Goal: Transaction & Acquisition: Purchase product/service

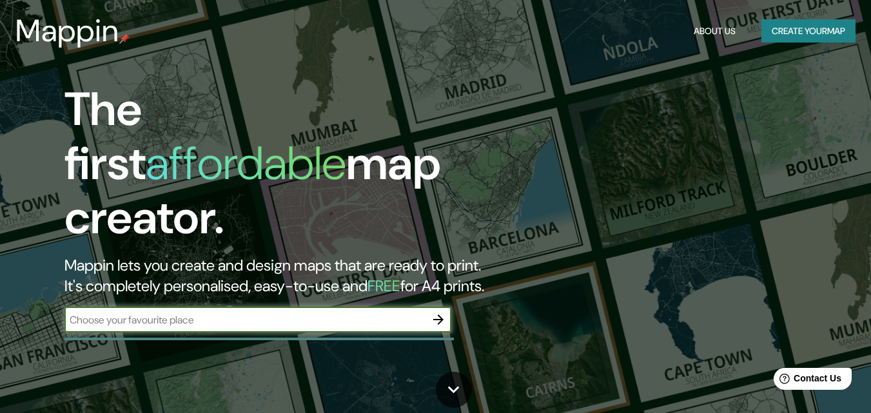
click at [223, 313] on input "text" at bounding box center [244, 320] width 361 height 15
click at [334, 313] on input "text" at bounding box center [244, 320] width 361 height 15
type input "Cieneguilla"
click at [437, 313] on icon "button" at bounding box center [438, 319] width 15 height 15
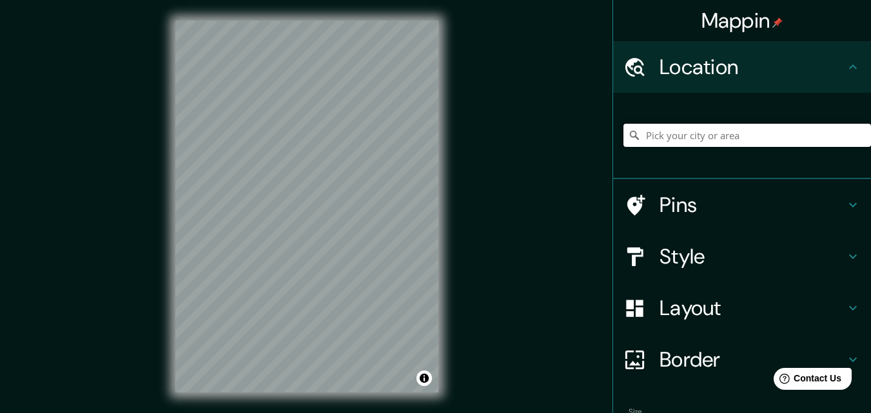
click at [683, 141] on input "Pick your city or area" at bounding box center [747, 135] width 248 height 23
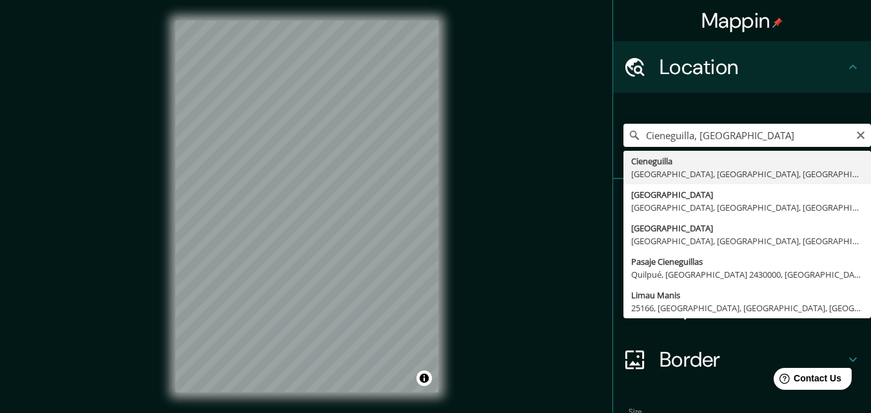
type input "Cieneguilla, [GEOGRAPHIC_DATA], [GEOGRAPHIC_DATA], [GEOGRAPHIC_DATA]"
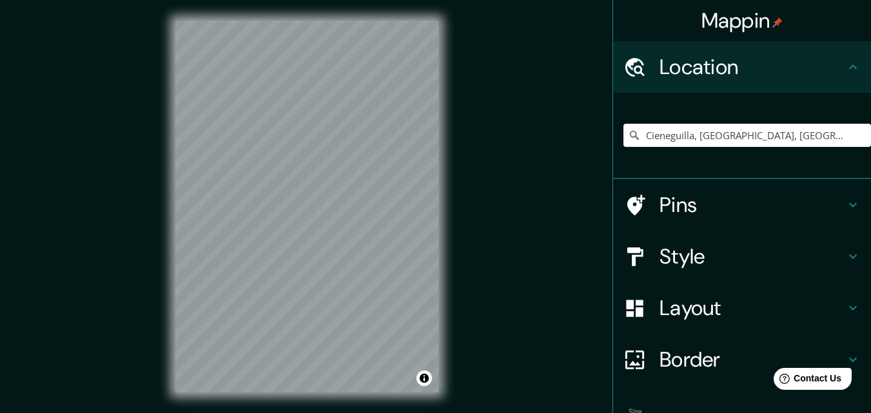
click at [682, 207] on h4 "Pins" at bounding box center [752, 205] width 186 height 26
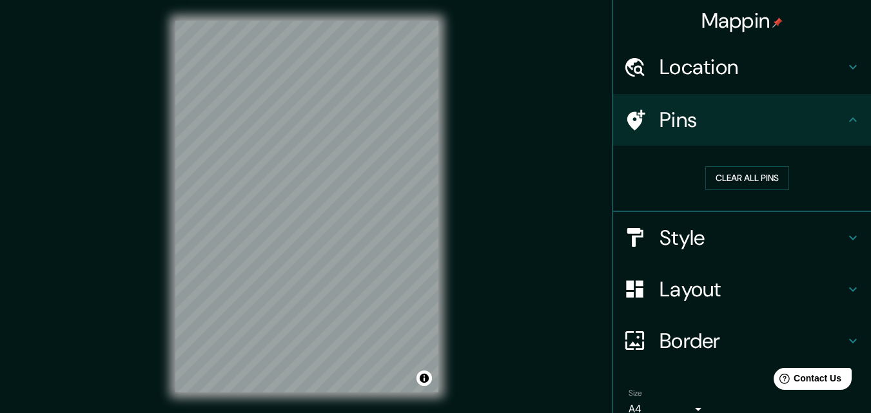
click at [845, 120] on icon at bounding box center [852, 119] width 15 height 15
click at [771, 242] on h4 "Style" at bounding box center [752, 238] width 186 height 26
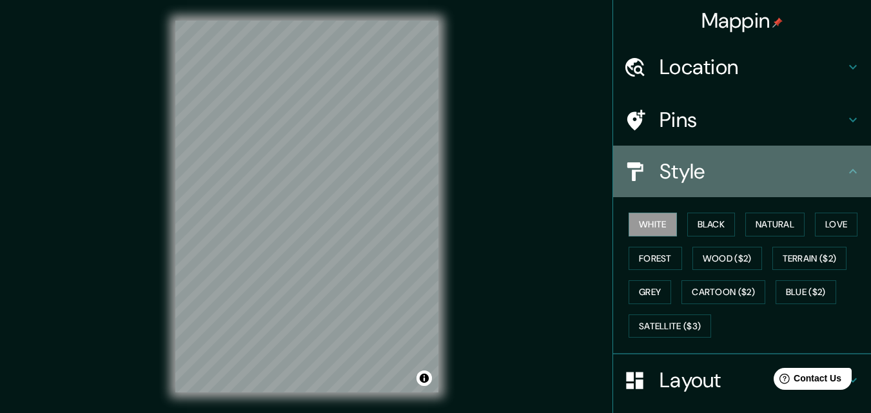
click at [752, 161] on h4 "Style" at bounding box center [752, 172] width 186 height 26
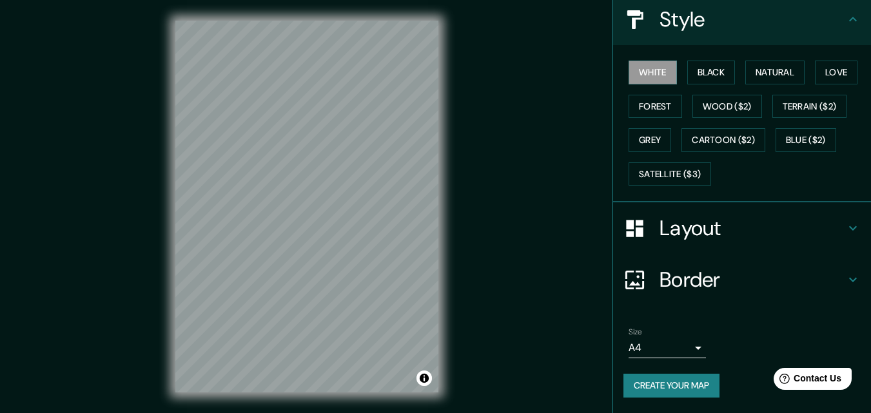
click at [793, 226] on h4 "Layout" at bounding box center [752, 228] width 186 height 26
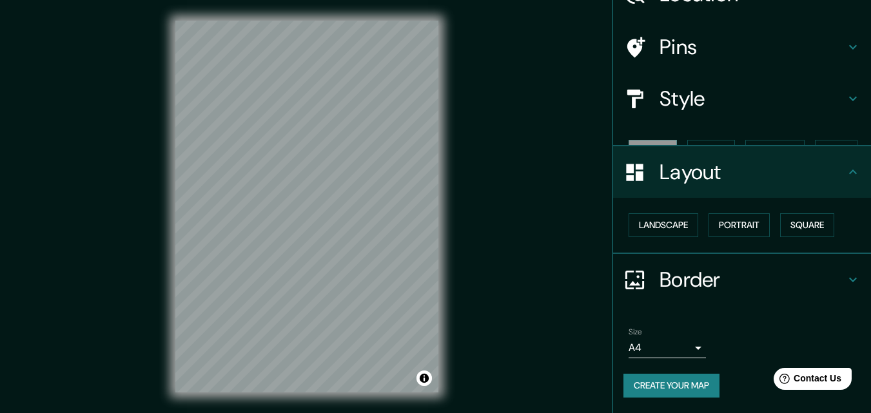
scroll to position [50, 0]
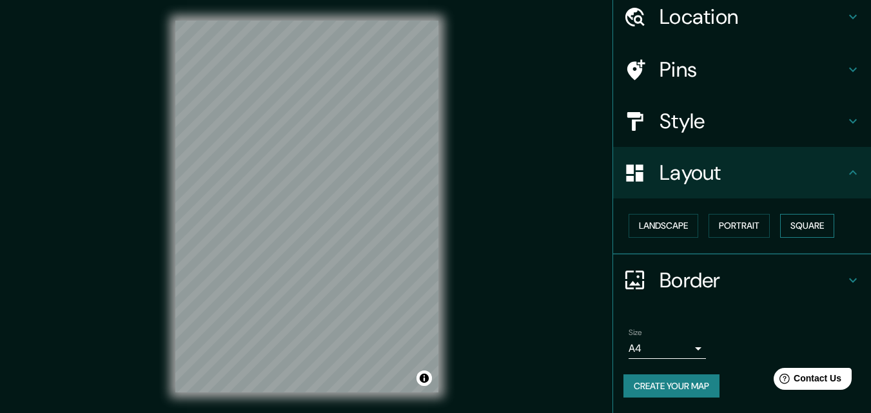
click at [801, 231] on button "Square" at bounding box center [807, 226] width 54 height 24
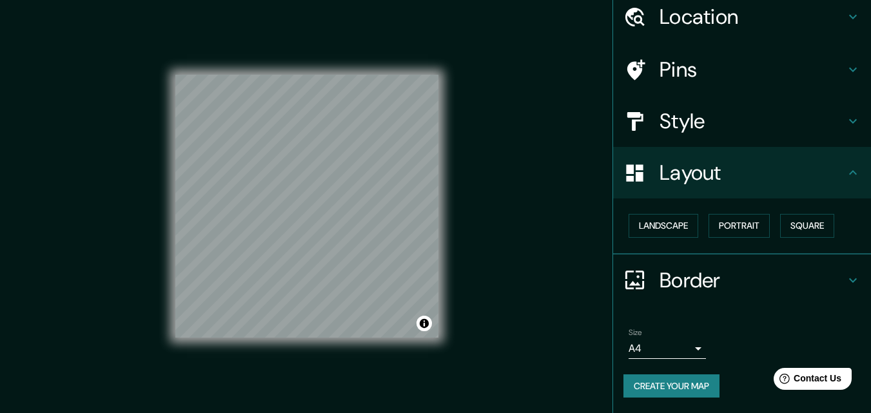
scroll to position [21, 0]
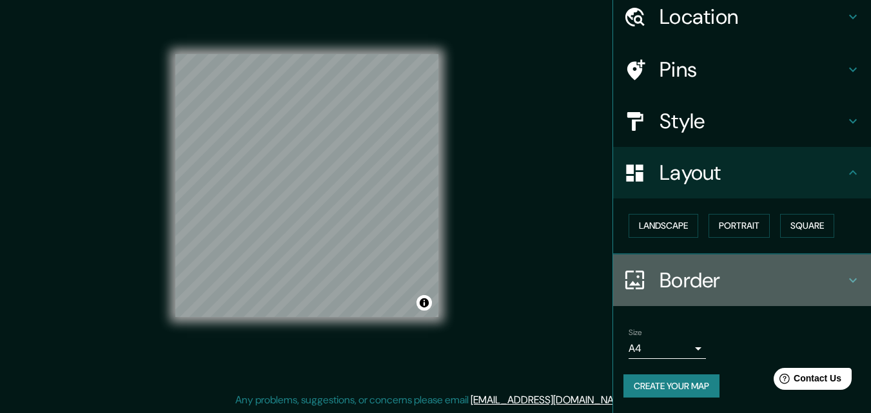
click at [833, 273] on h4 "Border" at bounding box center [752, 281] width 186 height 26
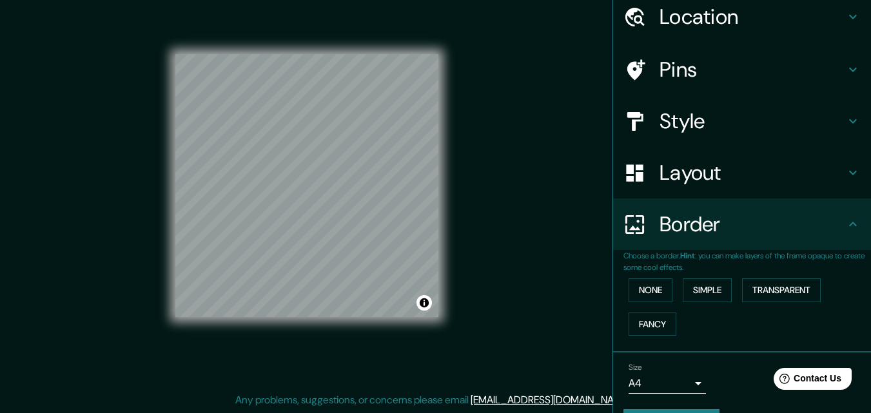
drag, startPoint x: 861, startPoint y: 114, endPoint x: 851, endPoint y: 237, distance: 123.5
click at [852, 236] on ul "Location Cieneguilla, Lima, Provincia de Lima, Perú Pins Style Layout Border Ch…" at bounding box center [742, 220] width 258 height 458
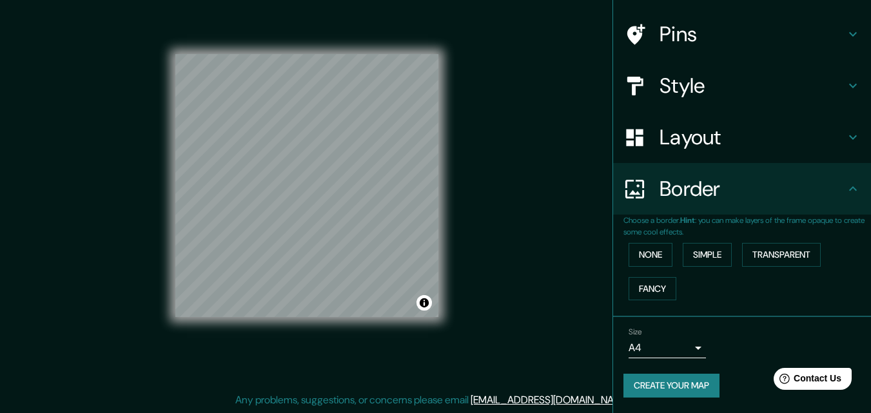
click at [705, 382] on button "Create your map" at bounding box center [671, 386] width 96 height 24
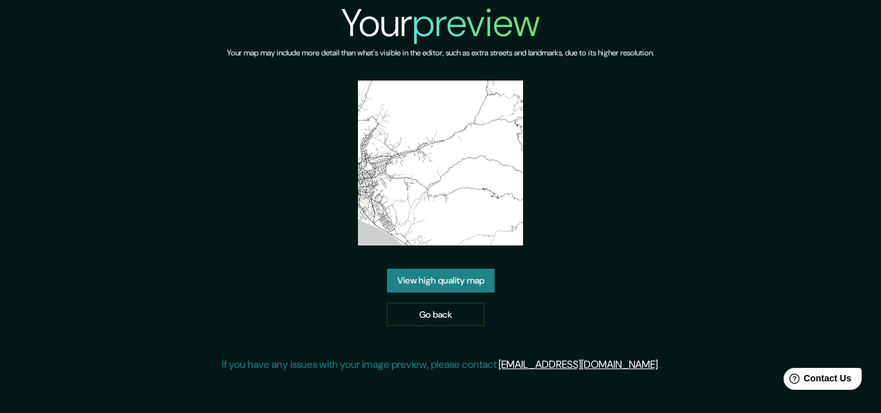
click at [477, 283] on link "View high quality map" at bounding box center [441, 281] width 108 height 24
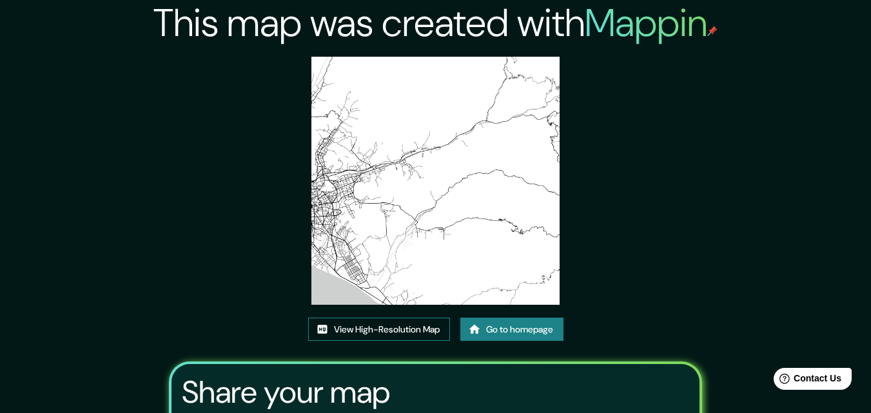
click at [425, 329] on link "View High-Resolution Map" at bounding box center [379, 330] width 142 height 24
click at [490, 333] on link "Go to homepage" at bounding box center [511, 330] width 103 height 24
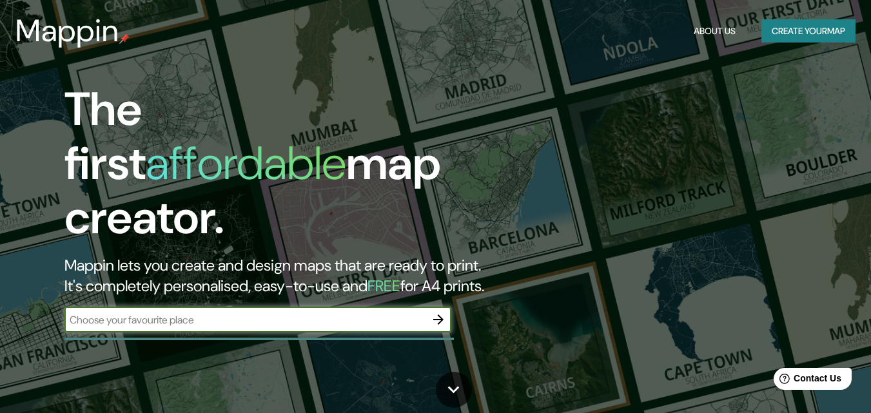
click at [268, 313] on input "text" at bounding box center [244, 320] width 361 height 15
type input "Cieneguilla"
click at [441, 312] on icon "button" at bounding box center [438, 319] width 15 height 15
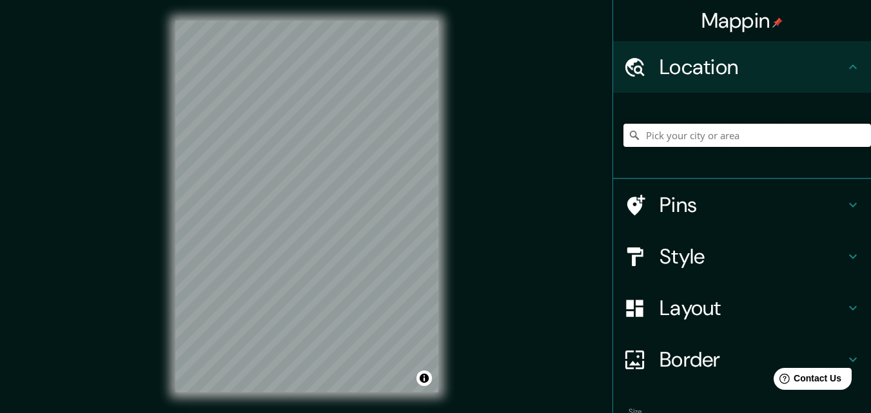
click at [732, 133] on input "Pick your city or area" at bounding box center [747, 135] width 248 height 23
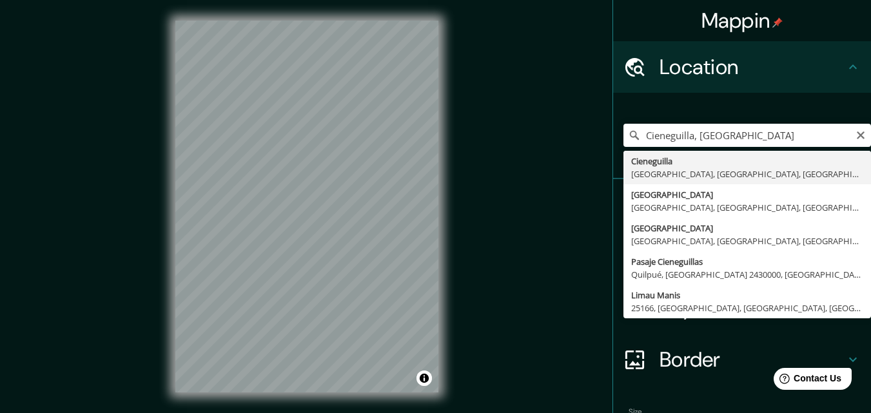
type input "Cieneguilla, [GEOGRAPHIC_DATA], [GEOGRAPHIC_DATA], [GEOGRAPHIC_DATA]"
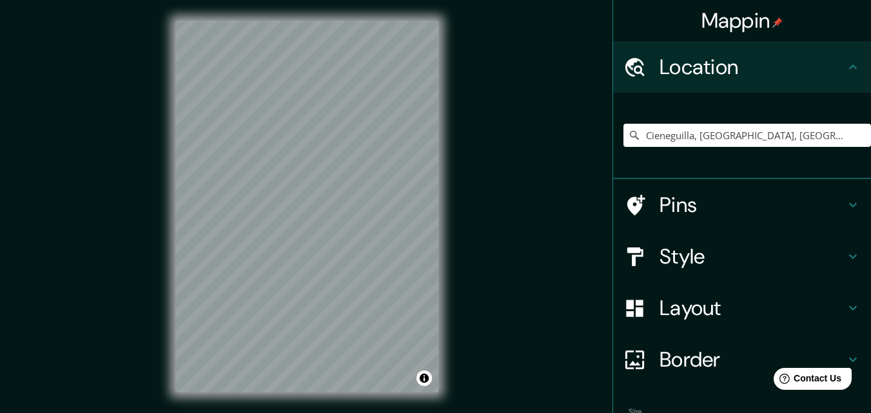
click at [678, 358] on h4 "Border" at bounding box center [752, 360] width 186 height 26
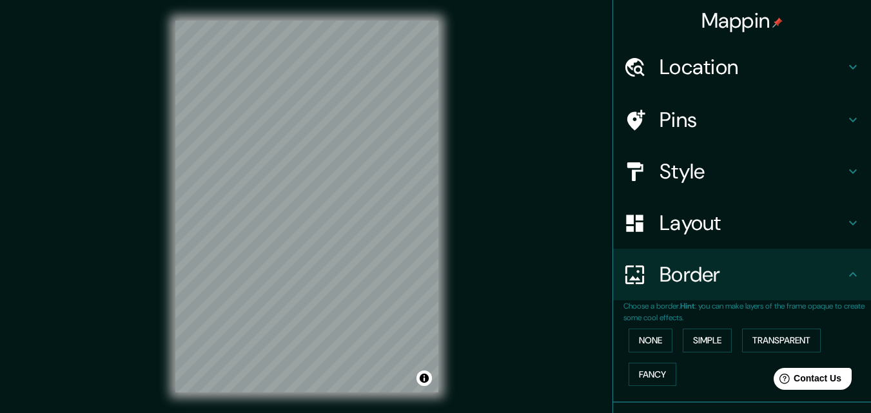
click at [724, 222] on h4 "Layout" at bounding box center [752, 223] width 186 height 26
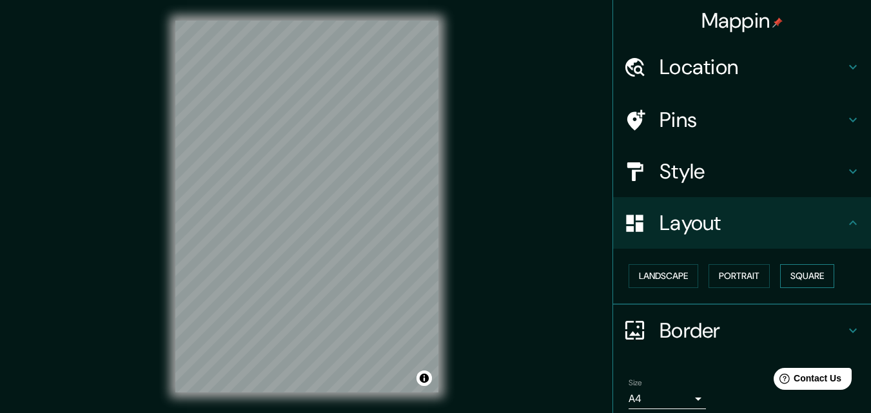
click at [816, 273] on button "Square" at bounding box center [807, 276] width 54 height 24
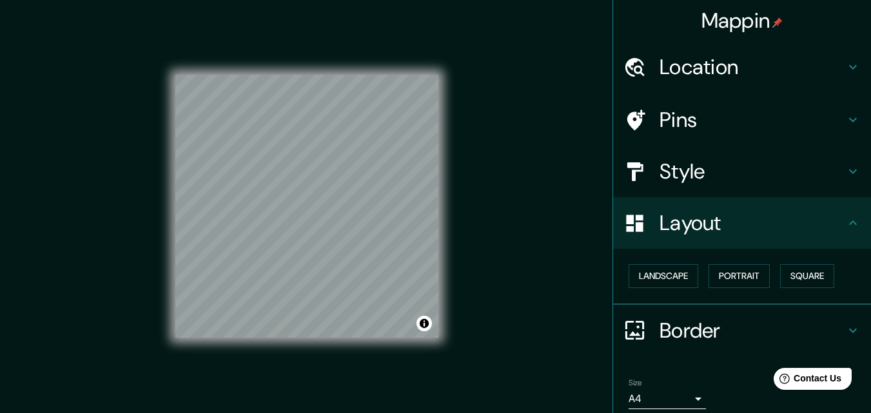
scroll to position [50, 0]
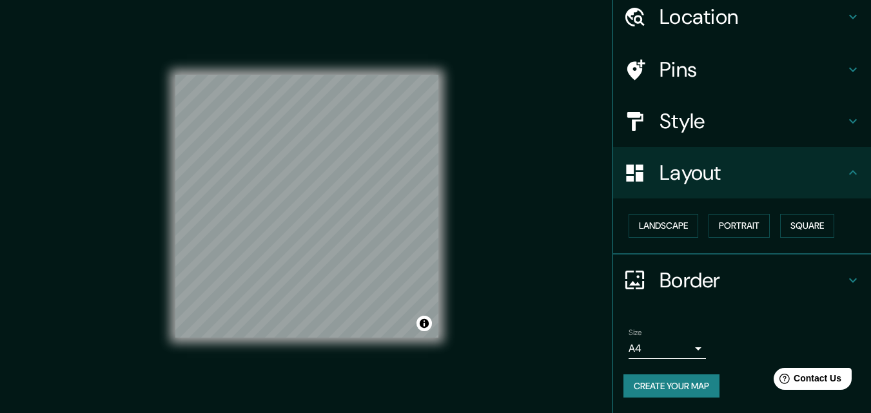
click at [661, 384] on button "Create your map" at bounding box center [671, 387] width 96 height 24
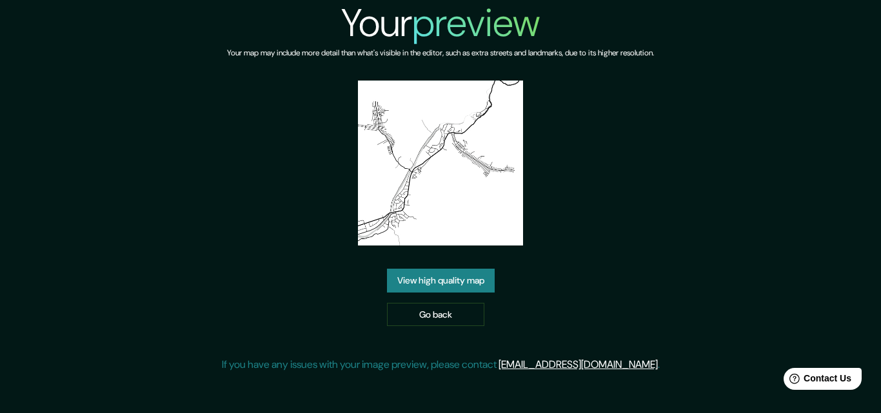
click at [469, 286] on link "View high quality map" at bounding box center [441, 281] width 108 height 24
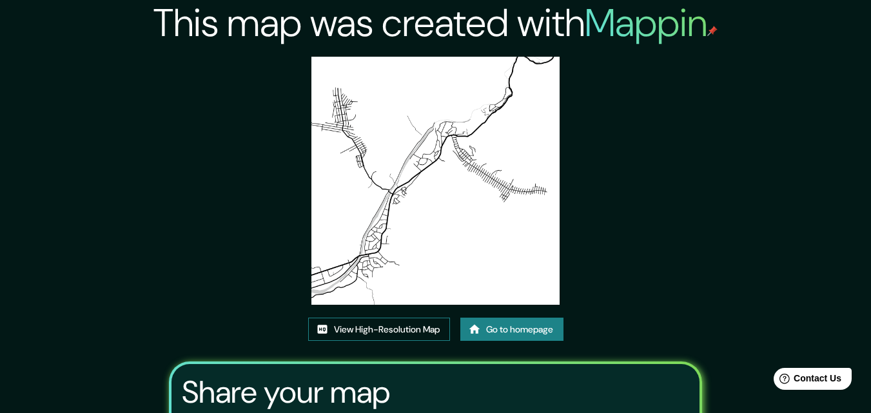
click at [392, 333] on link "View High-Resolution Map" at bounding box center [379, 330] width 142 height 24
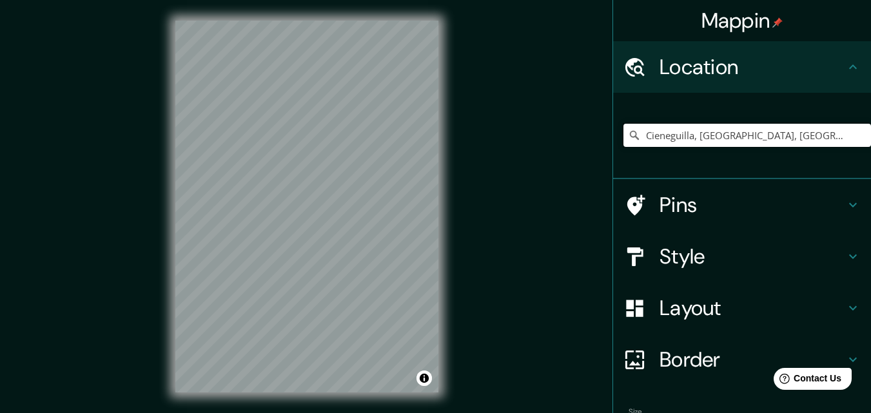
click at [745, 138] on input "Cieneguilla, [GEOGRAPHIC_DATA], [GEOGRAPHIC_DATA], [GEOGRAPHIC_DATA]" at bounding box center [747, 135] width 248 height 23
click at [849, 142] on input "Cieneguilla, [GEOGRAPHIC_DATA], [GEOGRAPHIC_DATA], [GEOGRAPHIC_DATA]" at bounding box center [747, 135] width 248 height 23
click at [845, 141] on input "Cieneguilla, [GEOGRAPHIC_DATA], [GEOGRAPHIC_DATA], [GEOGRAPHIC_DATA]" at bounding box center [747, 135] width 248 height 23
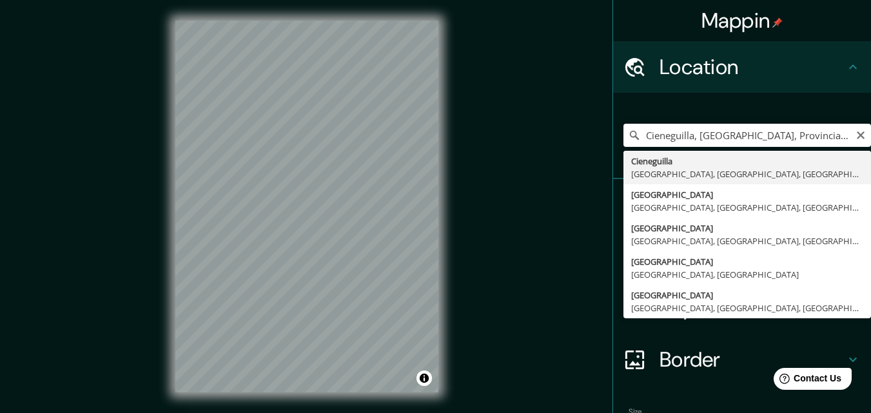
type input "Cieneguilla, [GEOGRAPHIC_DATA], [GEOGRAPHIC_DATA], [GEOGRAPHIC_DATA]"
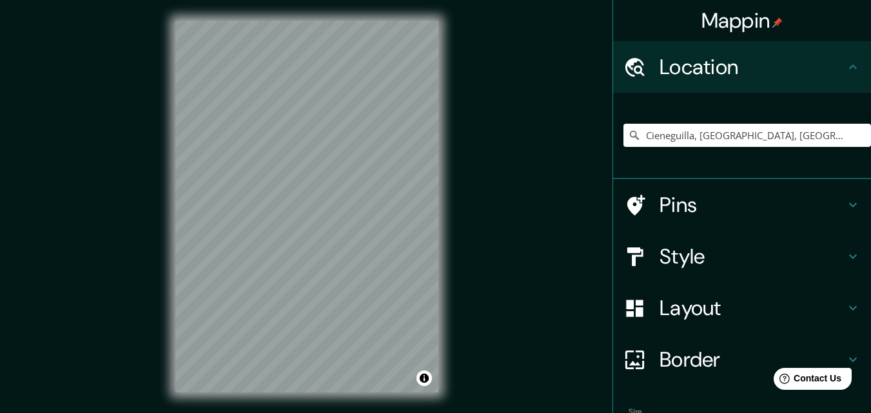
click at [696, 315] on h4 "Layout" at bounding box center [752, 308] width 186 height 26
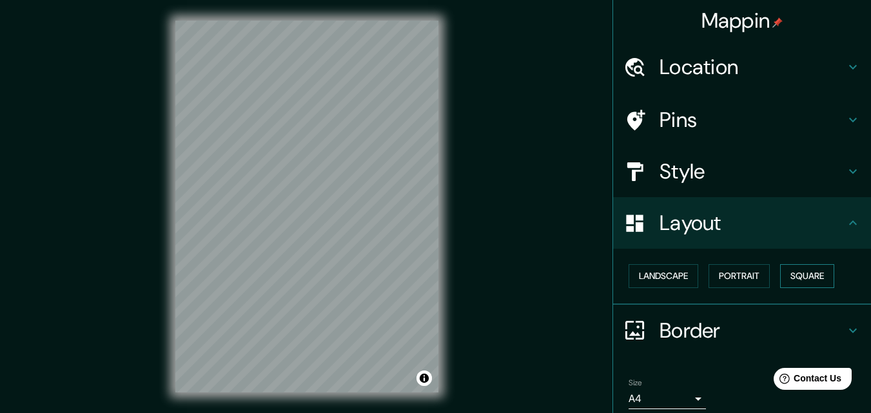
click at [813, 269] on button "Square" at bounding box center [807, 276] width 54 height 24
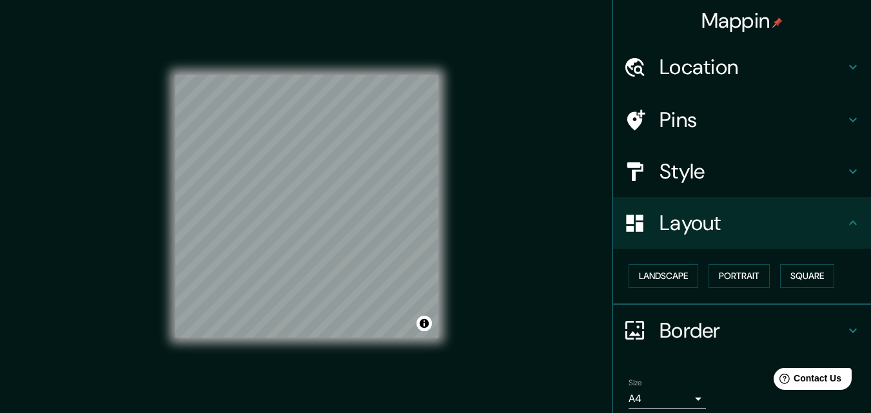
scroll to position [50, 0]
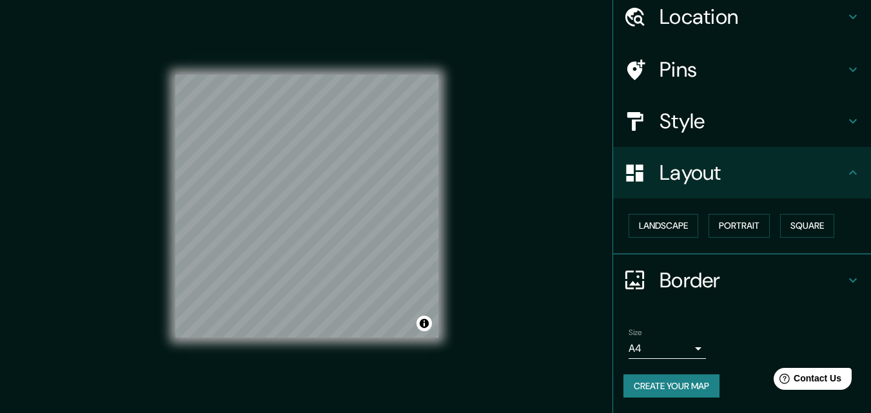
click at [677, 384] on button "Create your map" at bounding box center [671, 387] width 96 height 24
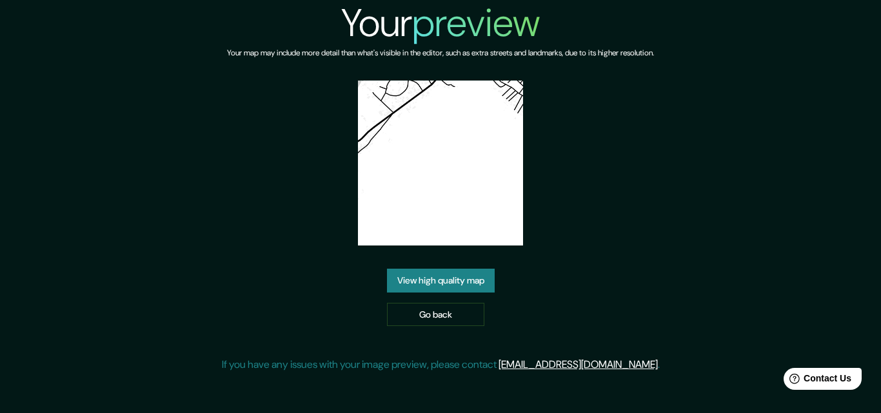
click at [460, 275] on link "View high quality map" at bounding box center [441, 281] width 108 height 24
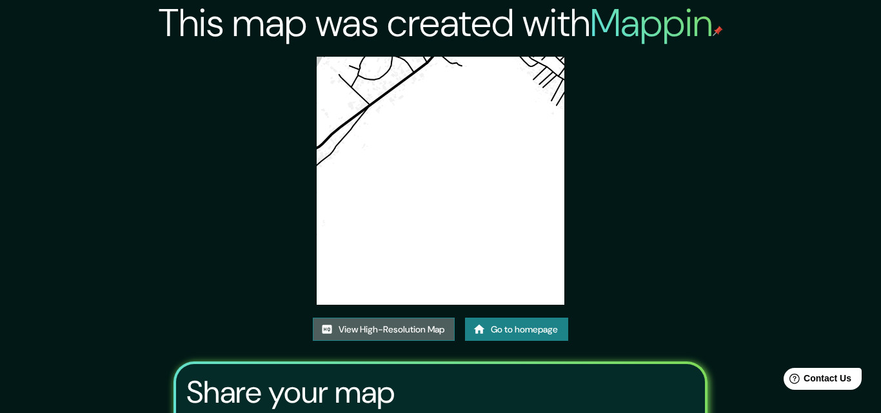
click at [409, 318] on link "View High-Resolution Map" at bounding box center [384, 330] width 142 height 24
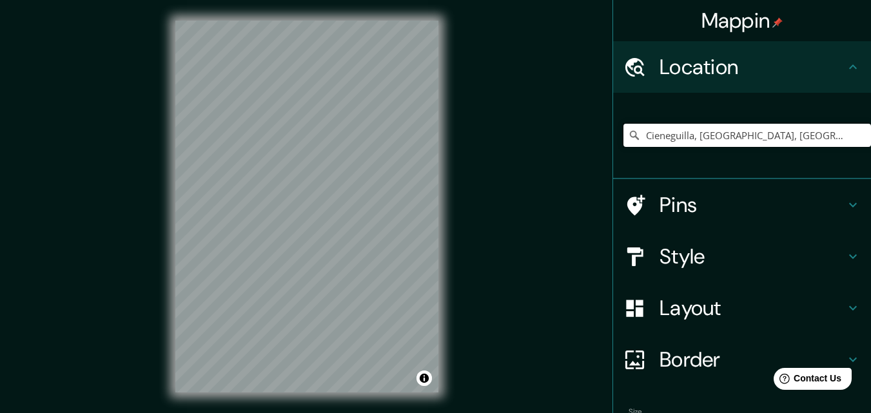
drag, startPoint x: 824, startPoint y: 133, endPoint x: 638, endPoint y: 139, distance: 185.7
click at [638, 139] on input "Cieneguilla, [GEOGRAPHIC_DATA], [GEOGRAPHIC_DATA], [GEOGRAPHIC_DATA]" at bounding box center [747, 135] width 248 height 23
